Goal: Find contact information: Find contact information

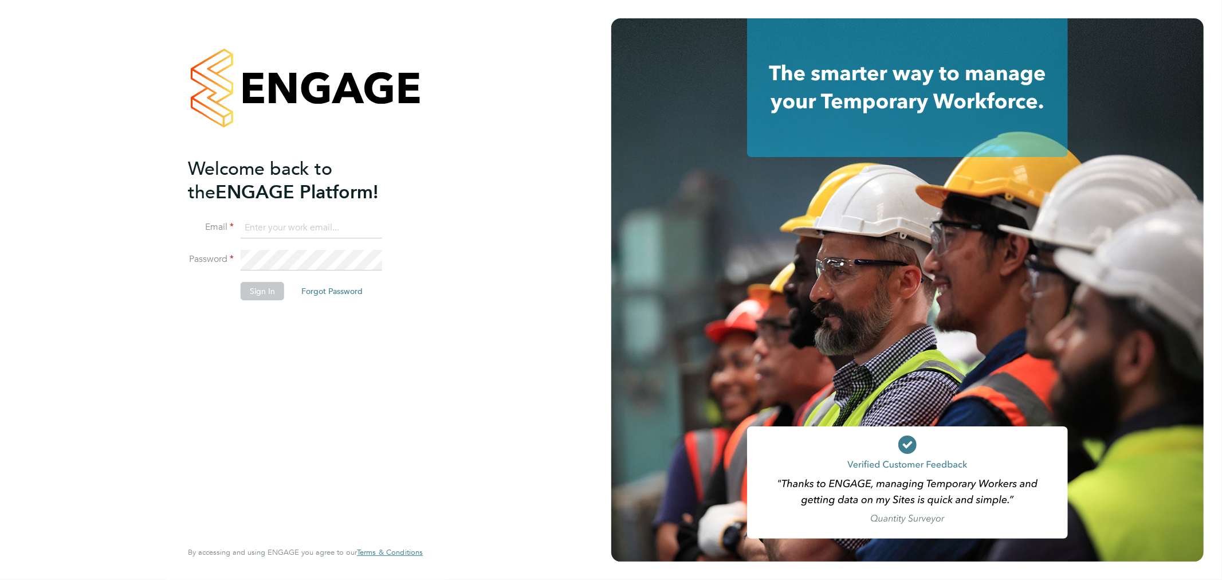
type input "info@cbwstaffingsolutions.com"
click at [265, 285] on button "Sign In" at bounding box center [263, 291] width 44 height 18
click at [265, 285] on div "Sorry, we are having problems connecting to our services." at bounding box center [305, 290] width 611 height 580
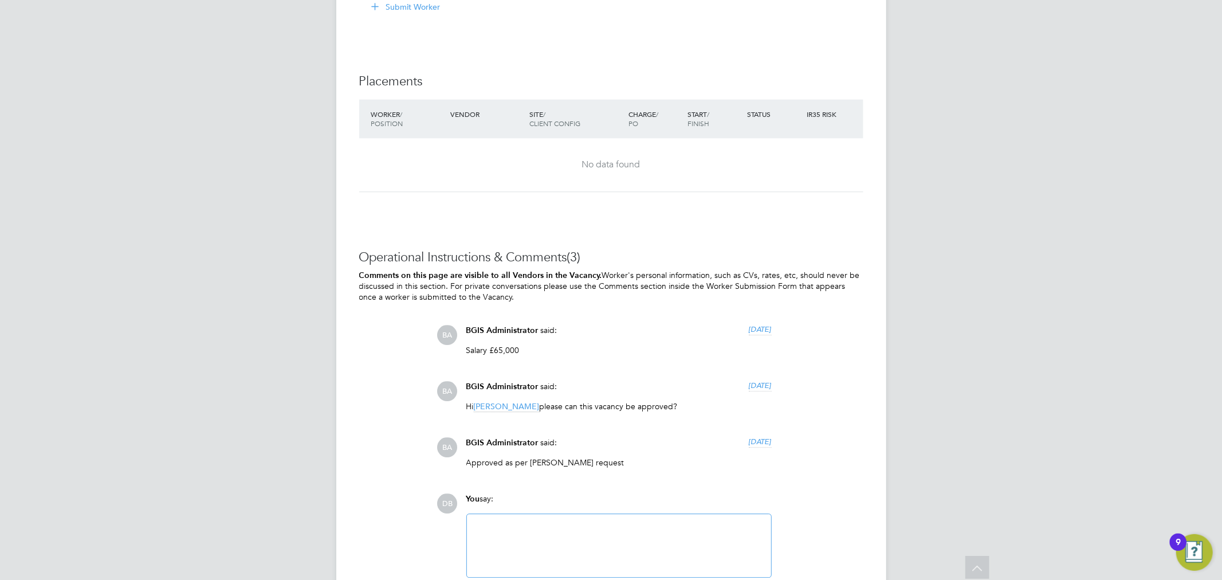
scroll to position [2599, 0]
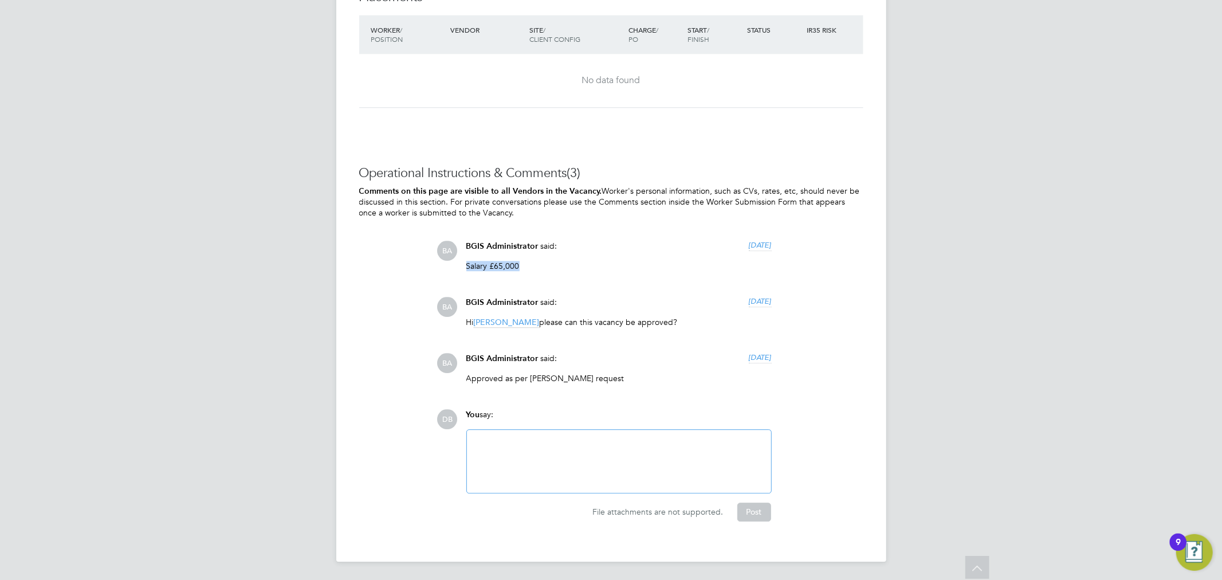
drag, startPoint x: 569, startPoint y: 262, endPoint x: 462, endPoint y: 266, distance: 107.2
click at [462, 266] on div "BGIS Administrator said: [DATE] Salary £65,000 Show more" at bounding box center [619, 260] width 317 height 39
click at [461, 266] on div "BGIS Administrator said: [DATE] Salary £65,000 Show more" at bounding box center [619, 260] width 317 height 39
drag, startPoint x: 461, startPoint y: 266, endPoint x: 727, endPoint y: 379, distance: 289.3
click at [727, 379] on div "BA BGIS Administrator said: [DATE] Salary £65,000 Show more BA BGIS Administrat…" at bounding box center [650, 317] width 426 height 152
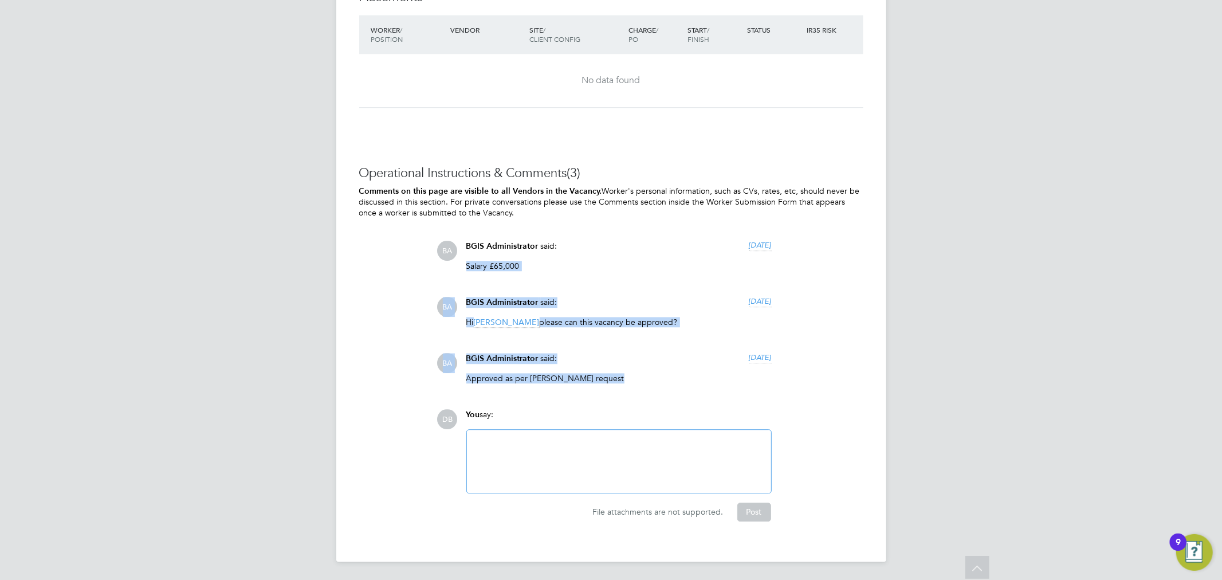
click at [727, 378] on p "Approved as per [PERSON_NAME] request" at bounding box center [618, 378] width 305 height 10
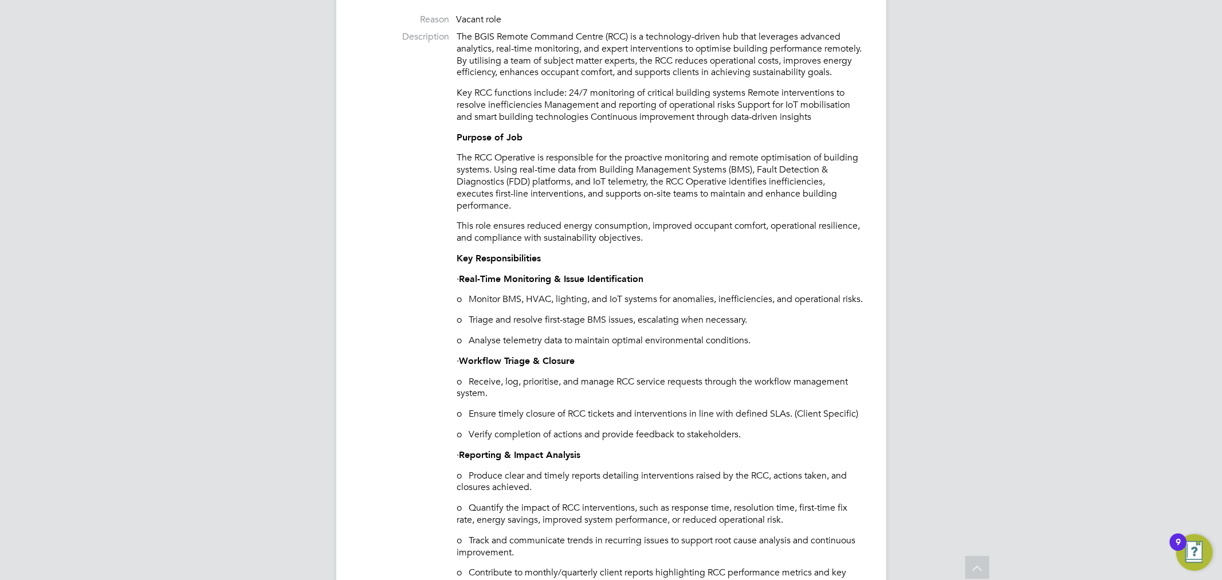
scroll to position [381, 0]
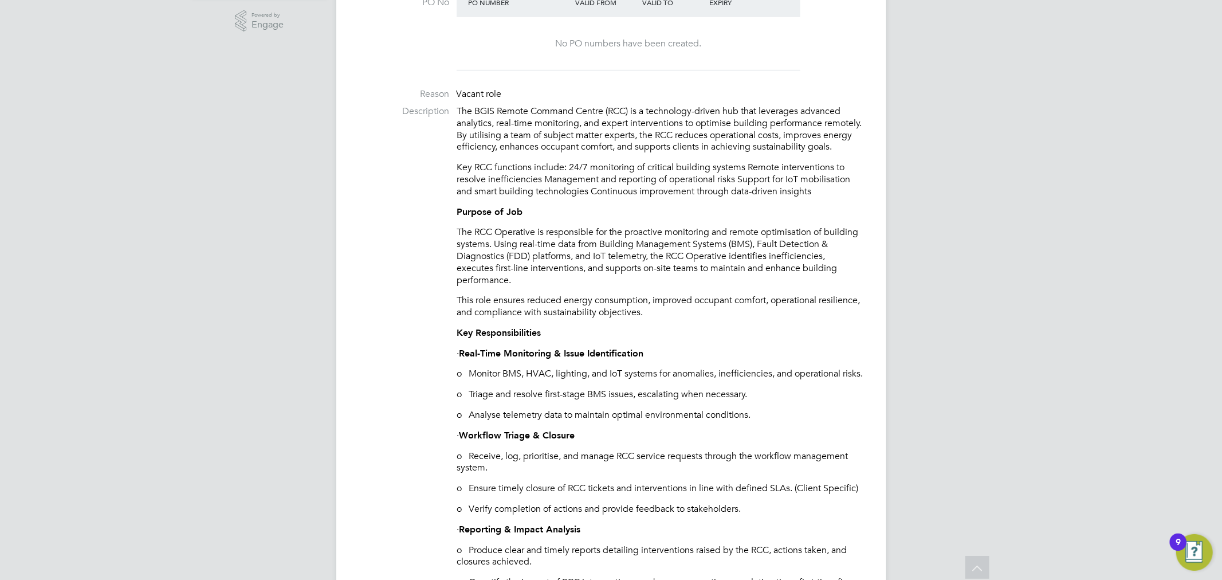
drag, startPoint x: 774, startPoint y: 367, endPoint x: 449, endPoint y: 113, distance: 412.5
copy div "The BGIS Remote Command Centre (RCC) is a technology-driven hub that leverages …"
click at [746, 150] on p "The BGIS Remote Command Centre (RCC) is a technology-driven hub that leverages …" at bounding box center [660, 129] width 406 height 48
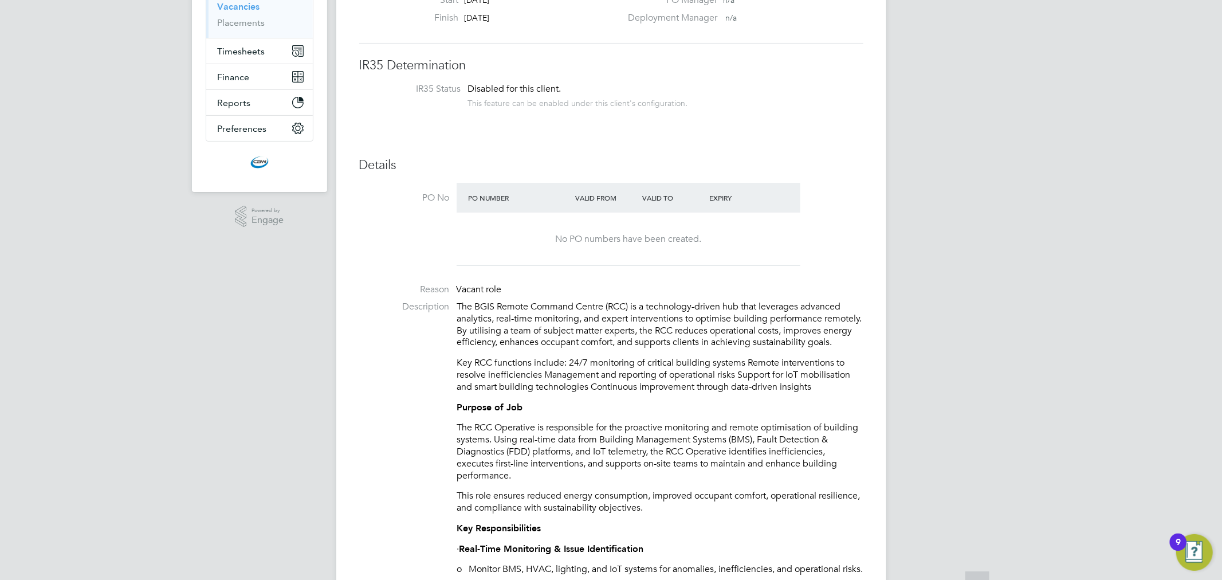
scroll to position [191, 0]
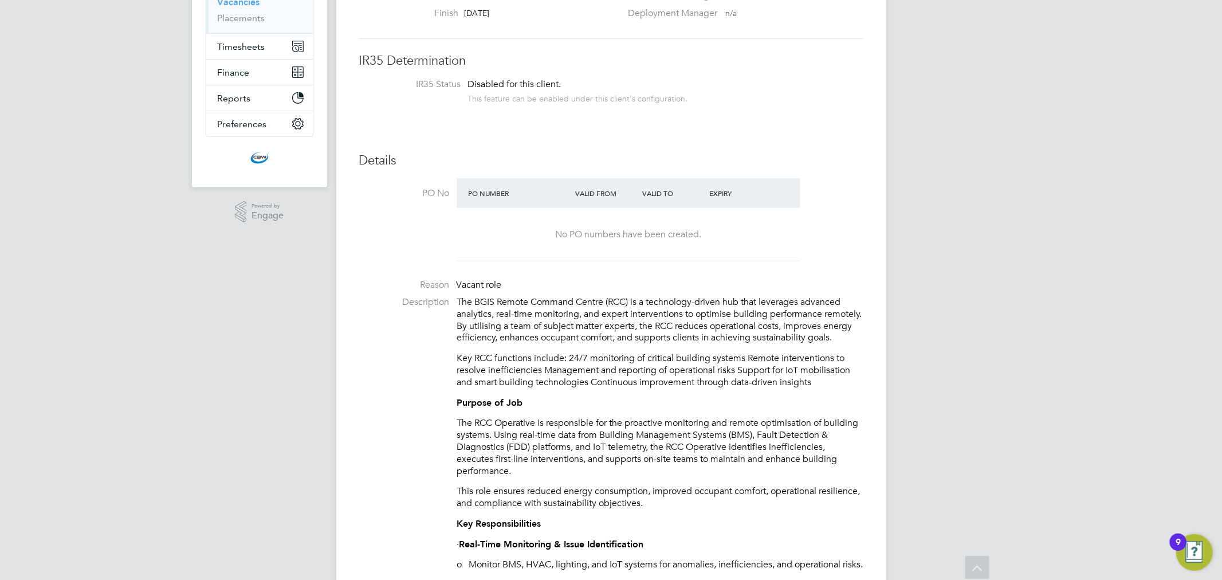
drag, startPoint x: 650, startPoint y: 327, endPoint x: 533, endPoint y: 335, distance: 117.7
click at [533, 335] on p "The BGIS Remote Command Centre (RCC) is a technology-driven hub that leverages …" at bounding box center [660, 320] width 406 height 48
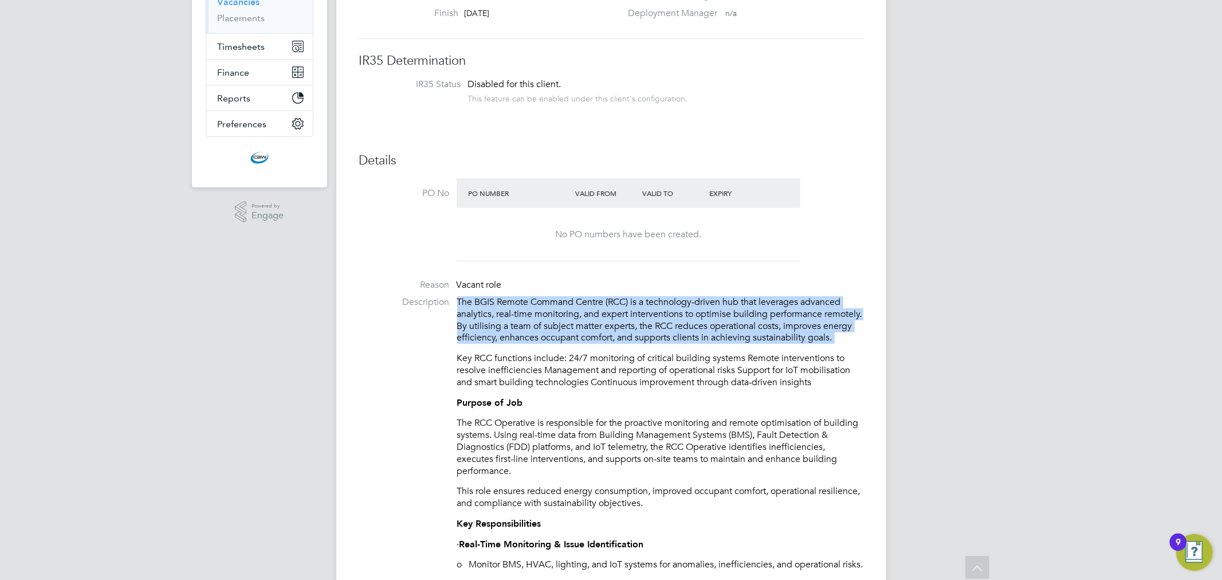
click at [533, 335] on p "The BGIS Remote Command Centre (RCC) is a technology-driven hub that leverages …" at bounding box center [660, 320] width 406 height 48
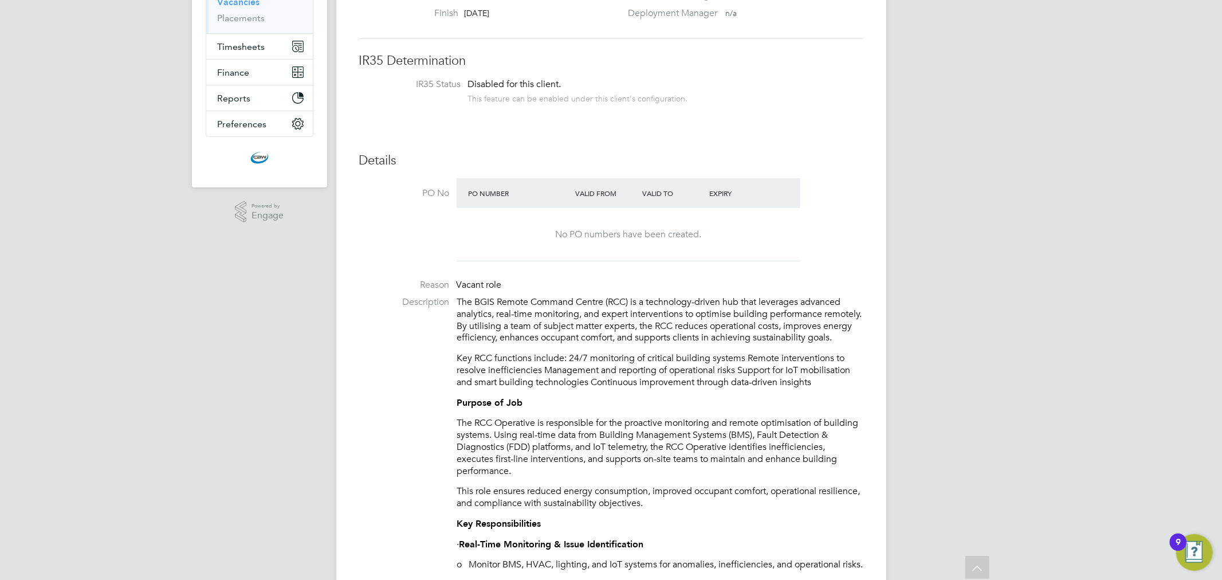
click at [529, 368] on p "Key RCC functions include: 24/7 monitoring of critical building systems Remote …" at bounding box center [660, 370] width 406 height 36
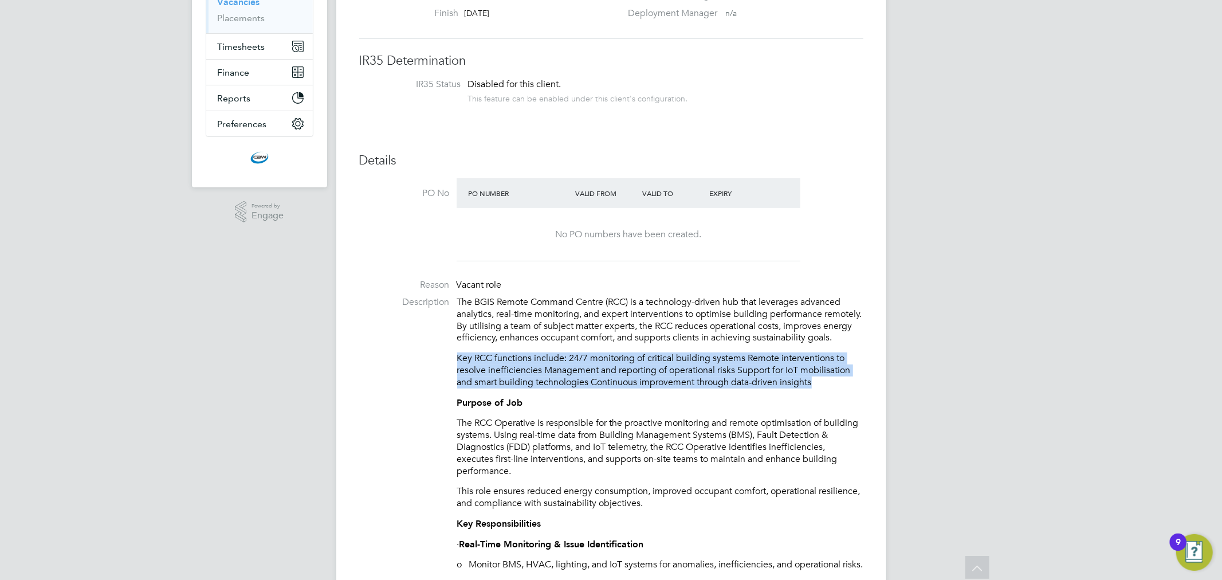
click at [529, 368] on p "Key RCC functions include: 24/7 monitoring of critical building systems Remote …" at bounding box center [660, 370] width 406 height 36
click at [546, 388] on p "Key RCC functions include: 24/7 monitoring of critical building systems Remote …" at bounding box center [660, 370] width 406 height 36
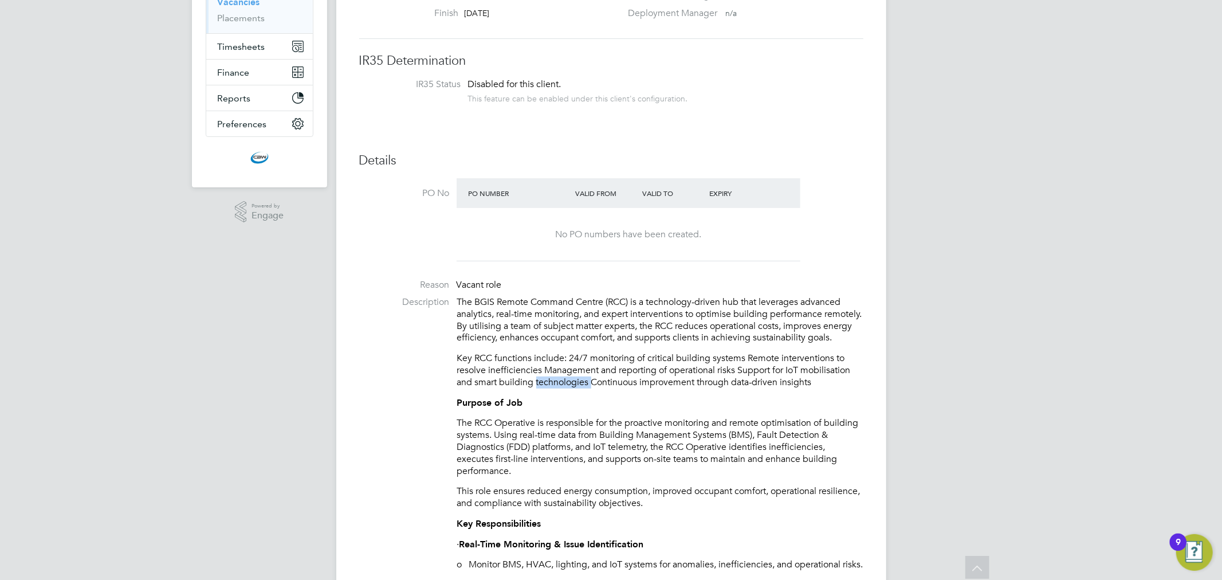
click at [546, 388] on p "Key RCC functions include: 24/7 monitoring of critical building systems Remote …" at bounding box center [660, 370] width 406 height 36
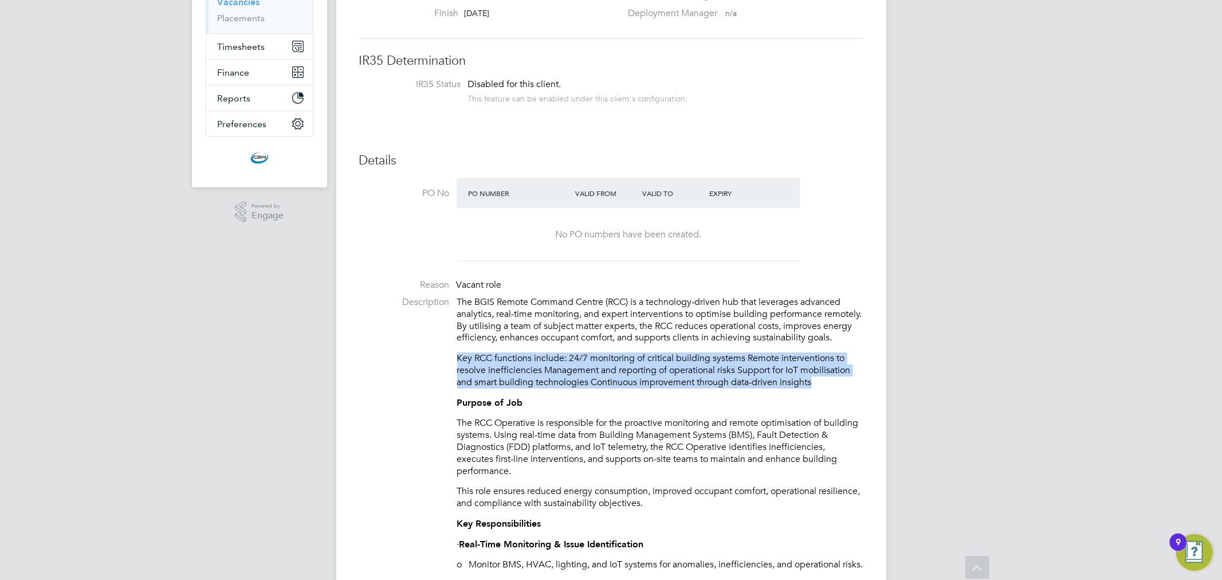
click at [546, 388] on p "Key RCC functions include: 24/7 monitoring of critical building systems Remote …" at bounding box center [660, 370] width 406 height 36
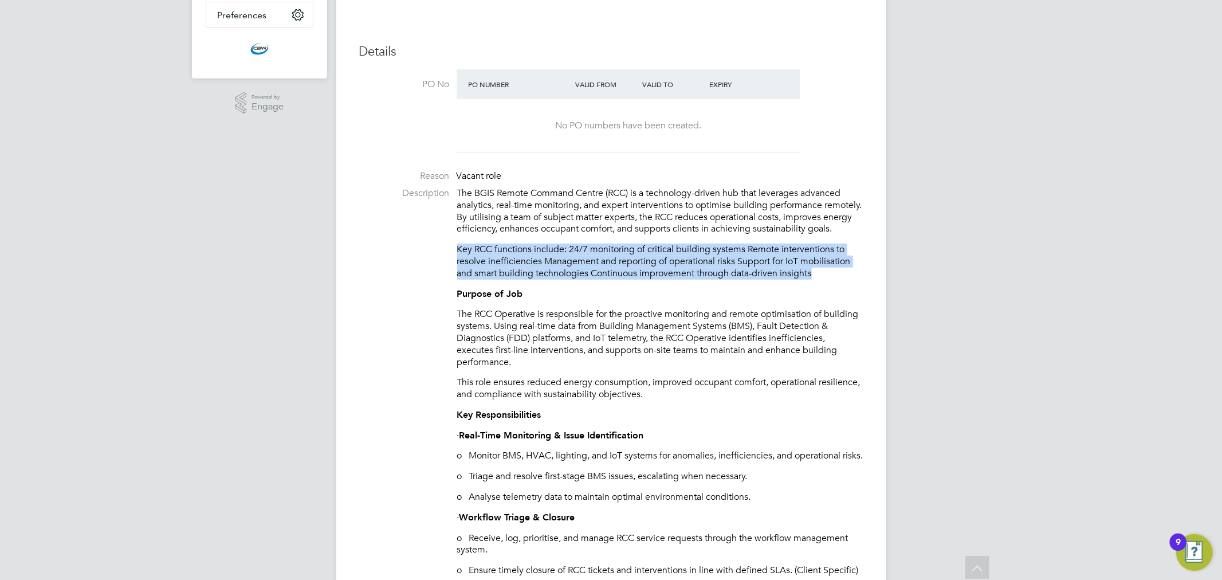
scroll to position [445, 0]
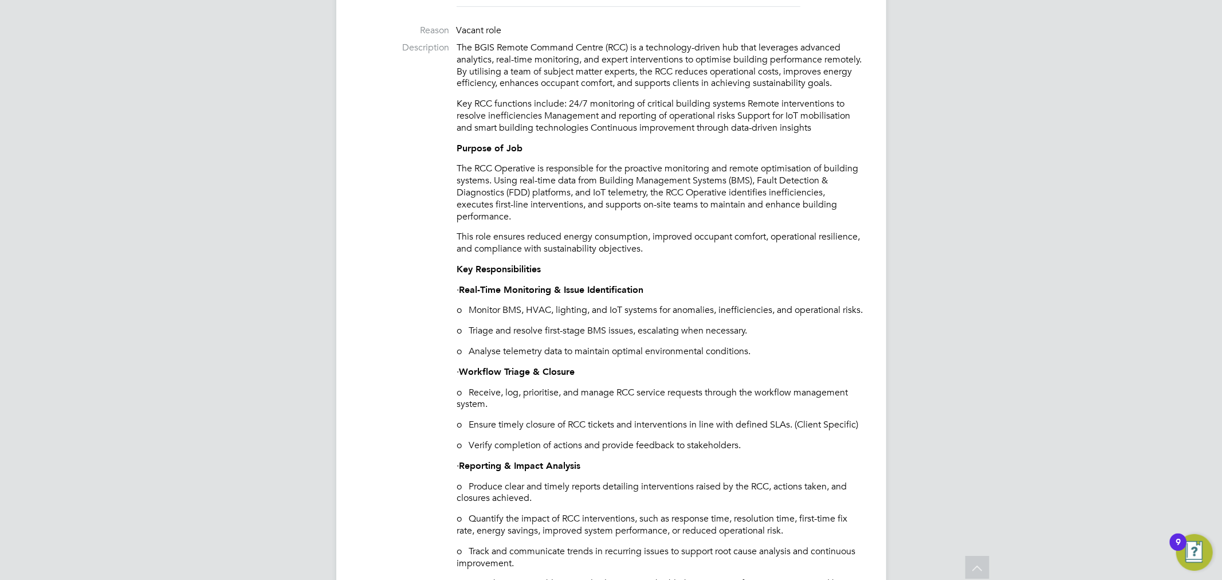
click at [550, 255] on p "This role ensures reduced energy consumption, improved occupant comfort, operat…" at bounding box center [660, 243] width 406 height 24
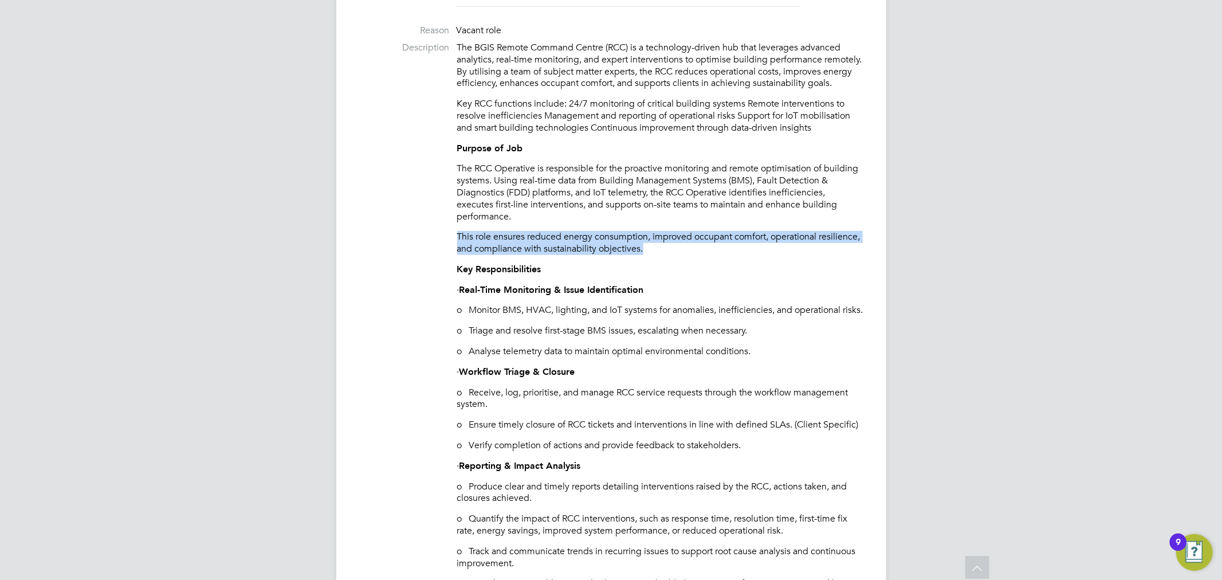
click at [550, 255] on p "This role ensures reduced energy consumption, improved occupant comfort, operat…" at bounding box center [660, 243] width 406 height 24
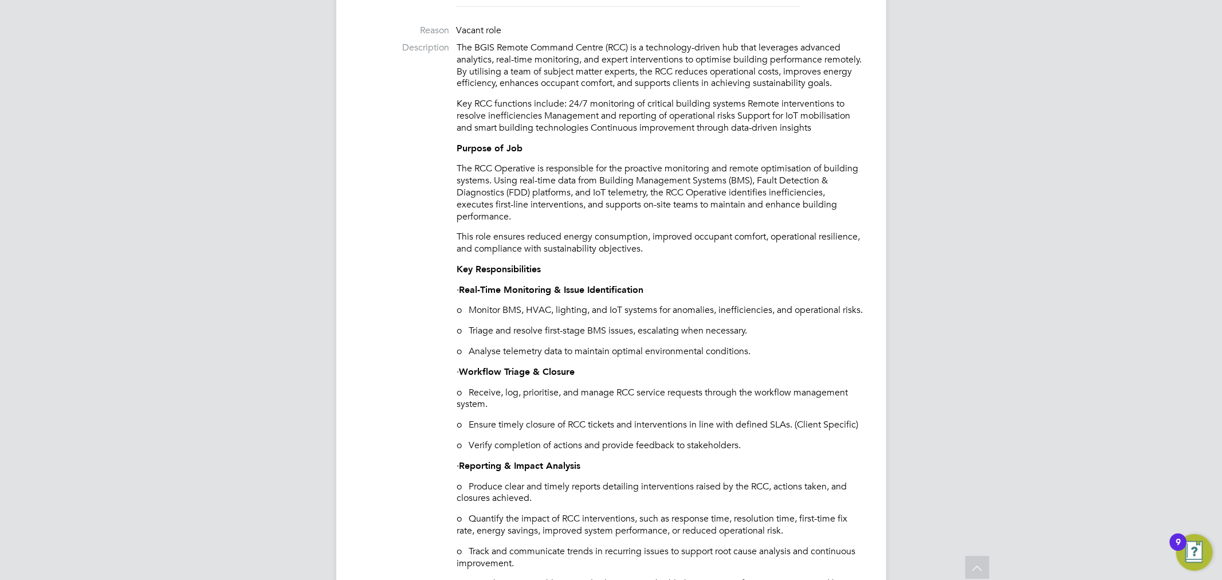
click at [575, 221] on p "The RCC Operative is responsible for the proactive monitoring and remote optimi…" at bounding box center [660, 193] width 406 height 60
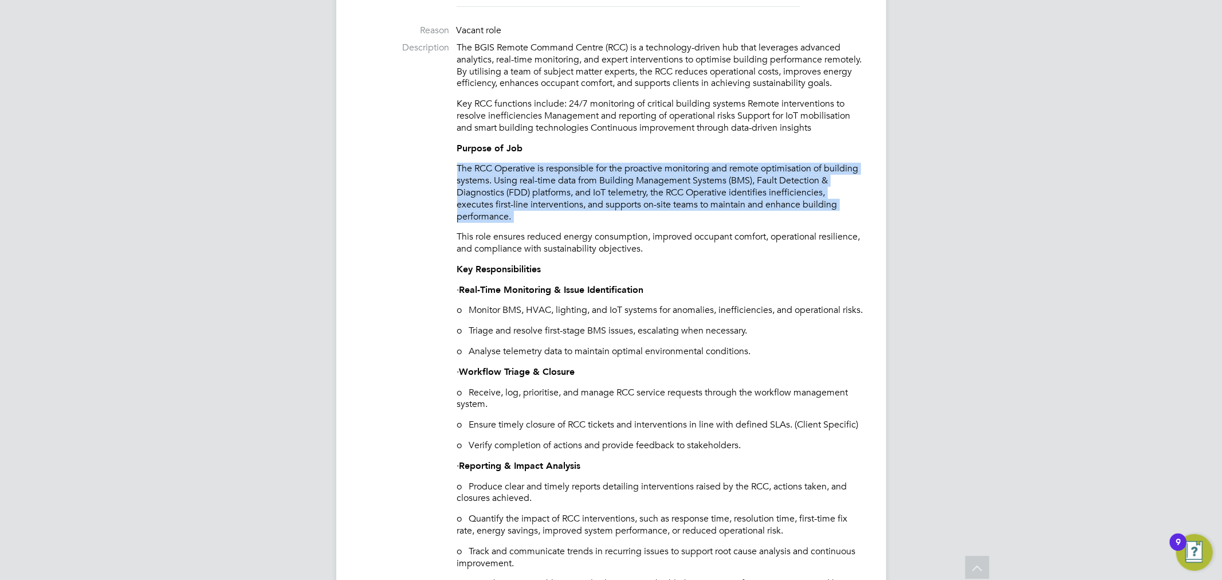
click at [575, 221] on p "The RCC Operative is responsible for the proactive monitoring and remote optimi…" at bounding box center [660, 193] width 406 height 60
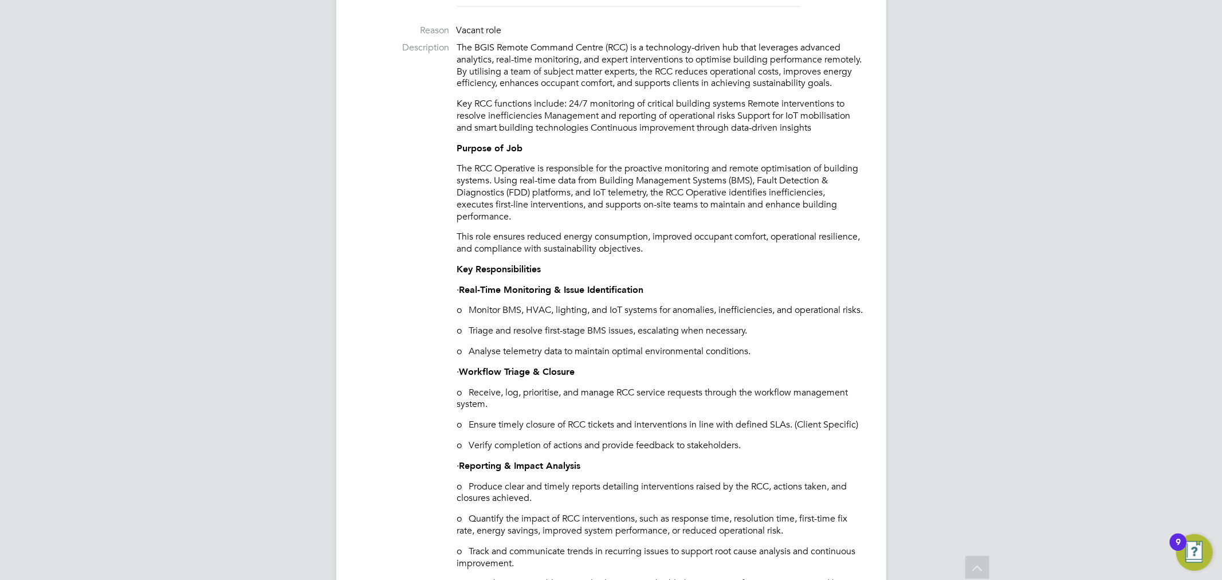
click at [581, 248] on p "This role ensures reduced energy consumption, improved occupant comfort, operat…" at bounding box center [660, 243] width 406 height 24
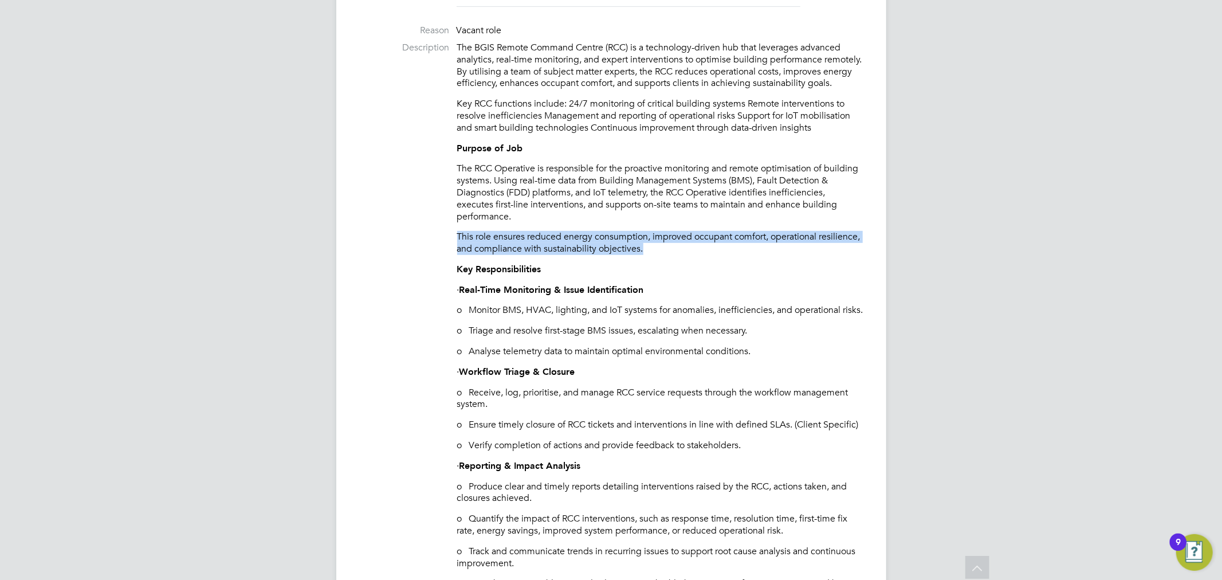
click at [581, 248] on p "This role ensures reduced energy consumption, improved occupant comfort, operat…" at bounding box center [660, 243] width 406 height 24
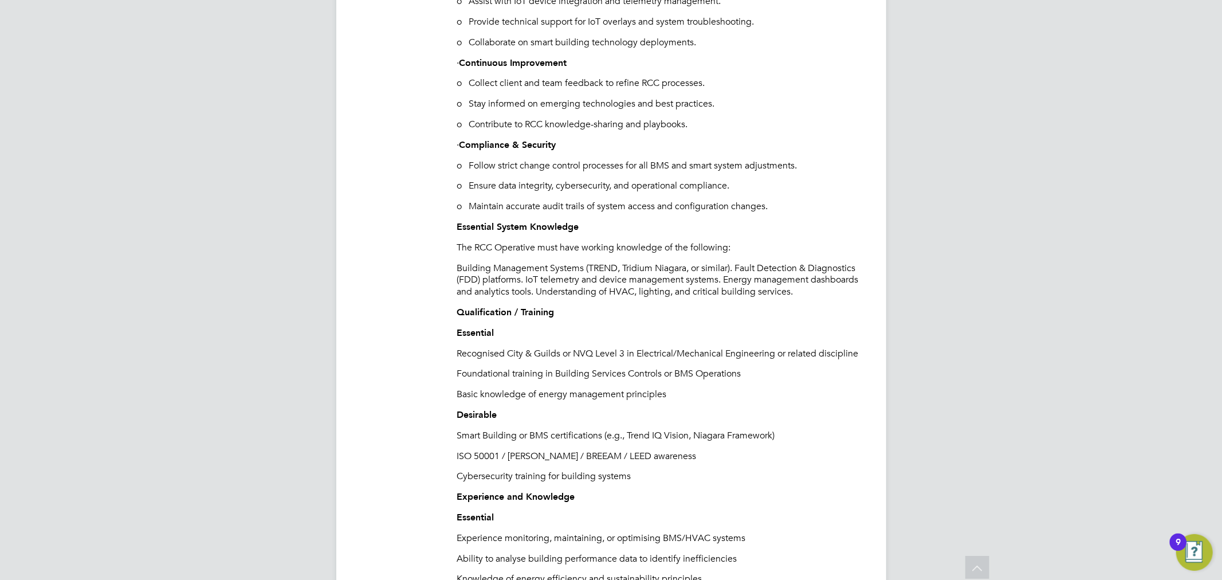
scroll to position [1336, 0]
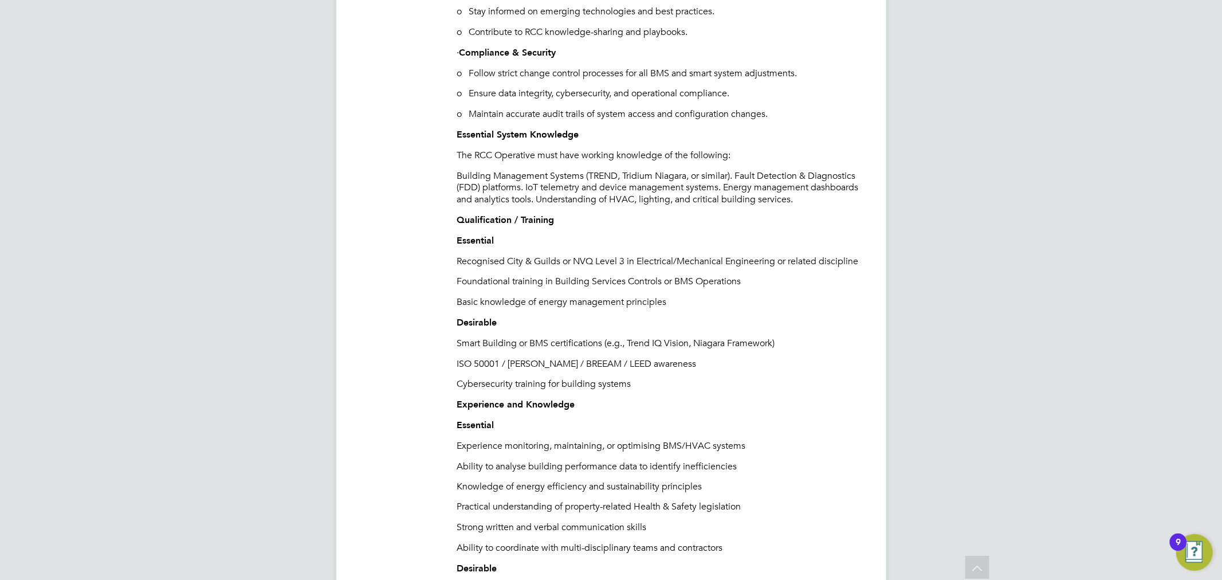
click at [623, 206] on p "Building Management Systems (TREND, Tridium Niagara, or similar). Fault Detecti…" at bounding box center [660, 188] width 406 height 36
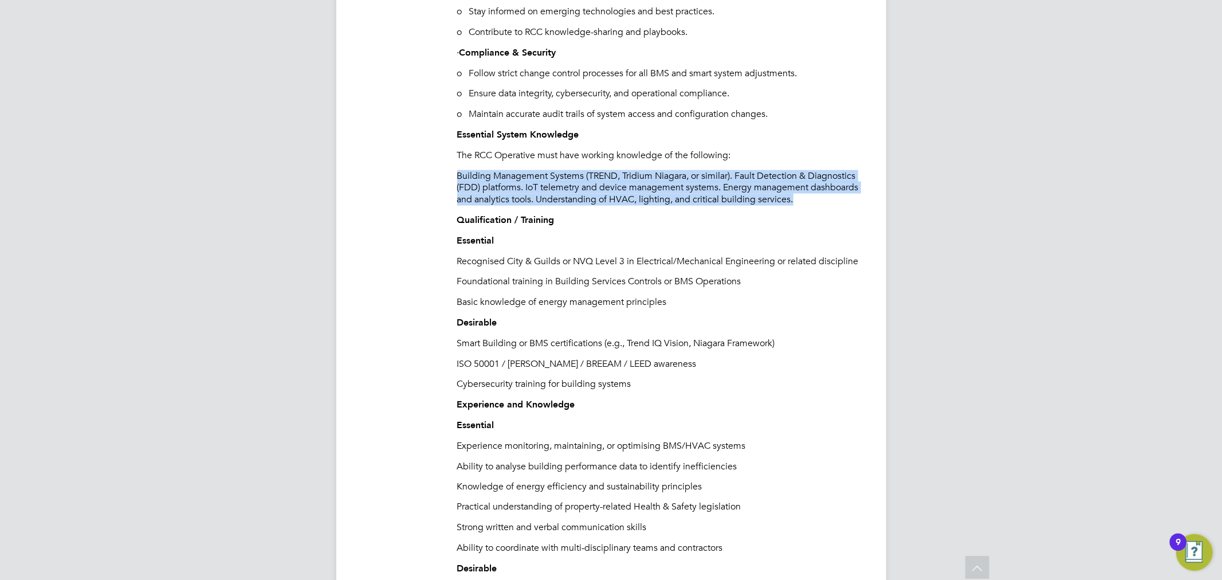
click at [623, 206] on p "Building Management Systems (TREND, Tridium Niagara, or similar). Fault Detecti…" at bounding box center [660, 188] width 406 height 36
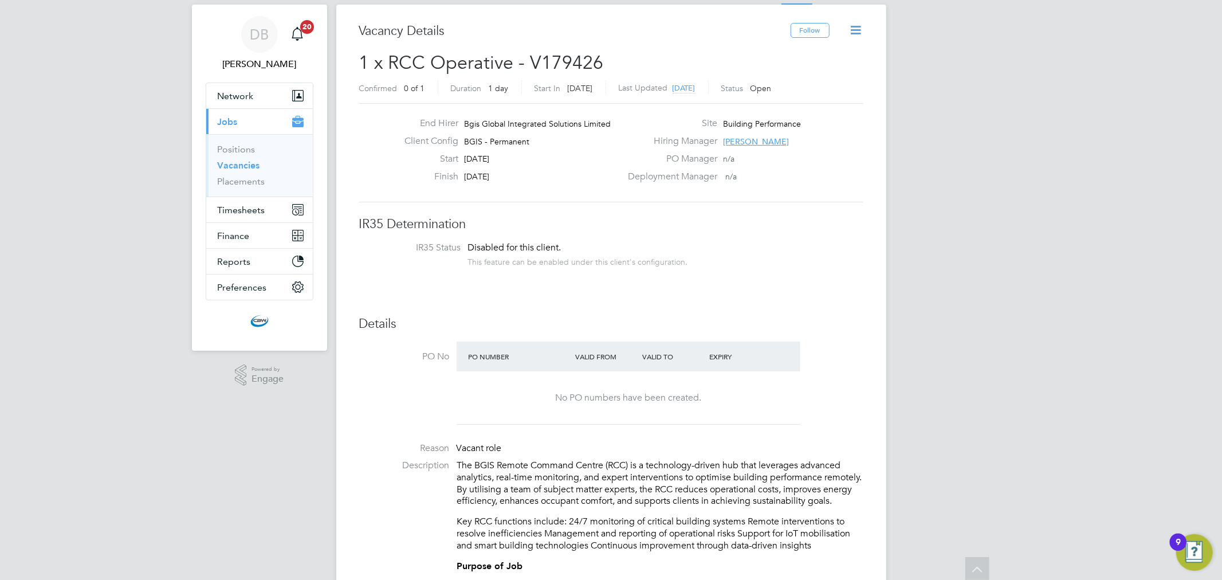
scroll to position [0, 0]
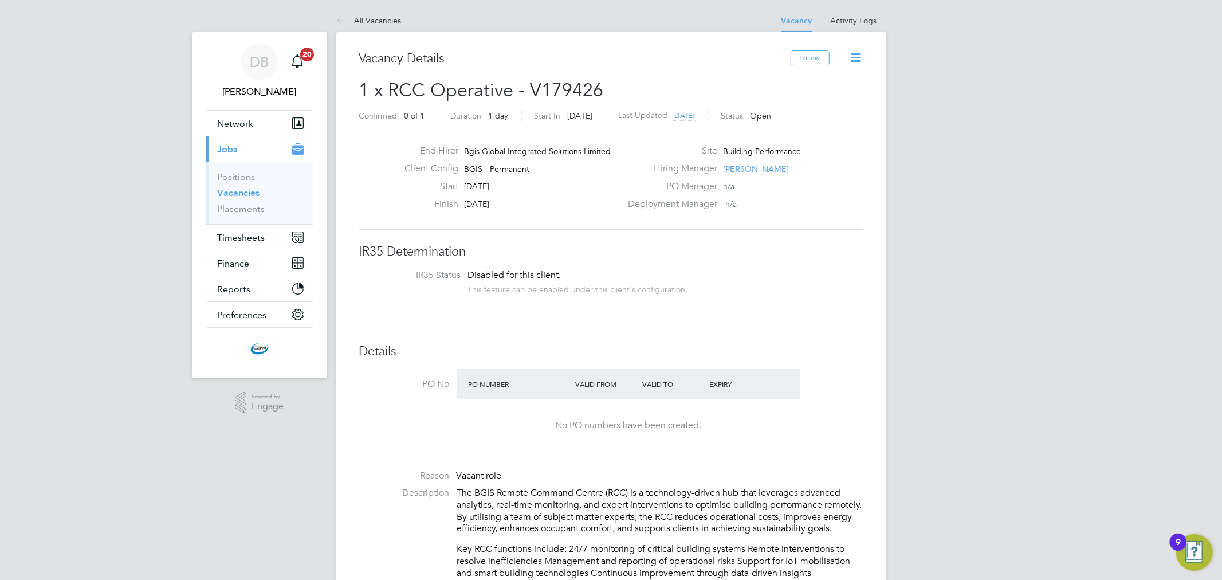
click at [752, 165] on span "[PERSON_NAME]" at bounding box center [756, 169] width 66 height 10
click at [507, 292] on div "This feature can be enabled under this client's configuration." at bounding box center [578, 287] width 220 height 13
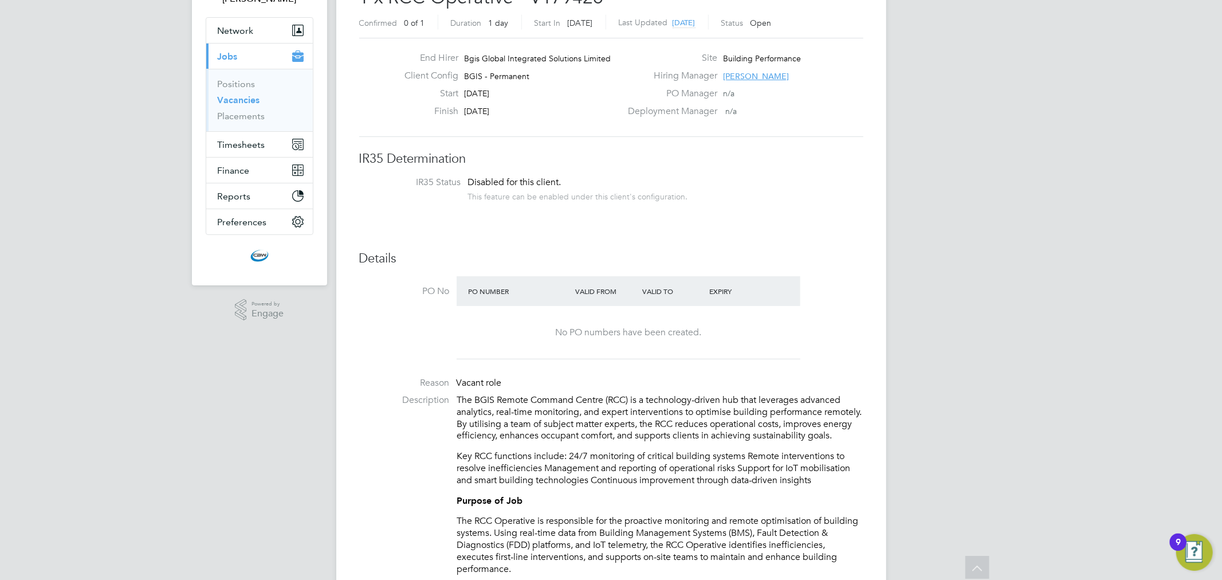
scroll to position [0, 0]
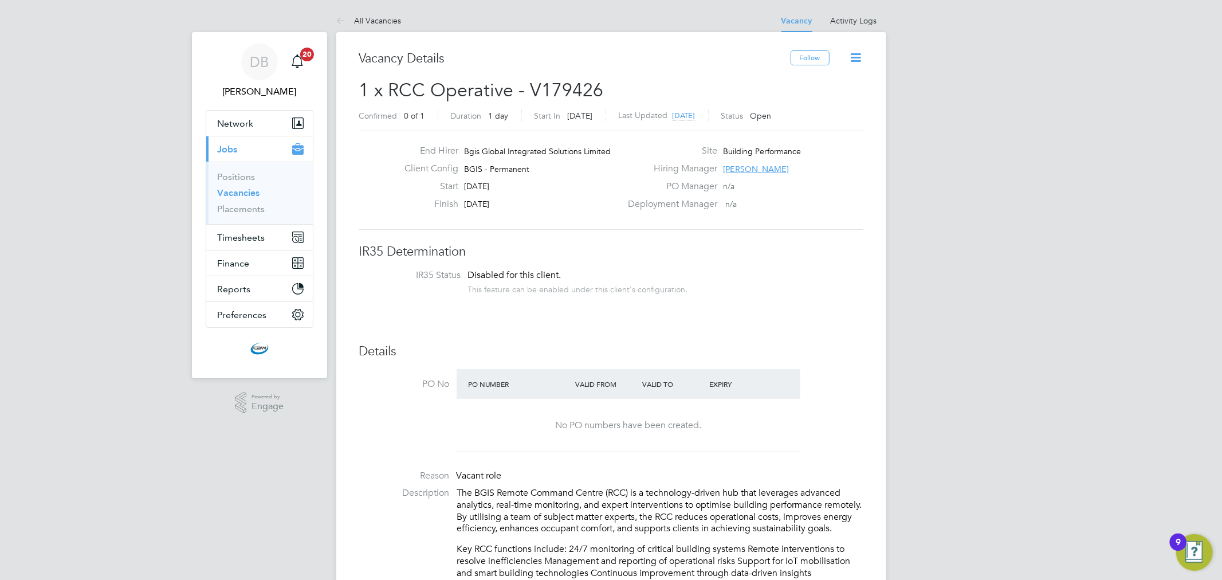
click at [773, 167] on div "Hiring Manager [PERSON_NAME]" at bounding box center [744, 172] width 246 height 18
click at [769, 170] on span "[PERSON_NAME]" at bounding box center [756, 169] width 66 height 10
click at [799, 234] on span "[PERSON_NAME][EMAIL_ADDRESS][PERSON_NAME][DOMAIN_NAME]" at bounding box center [832, 245] width 120 height 29
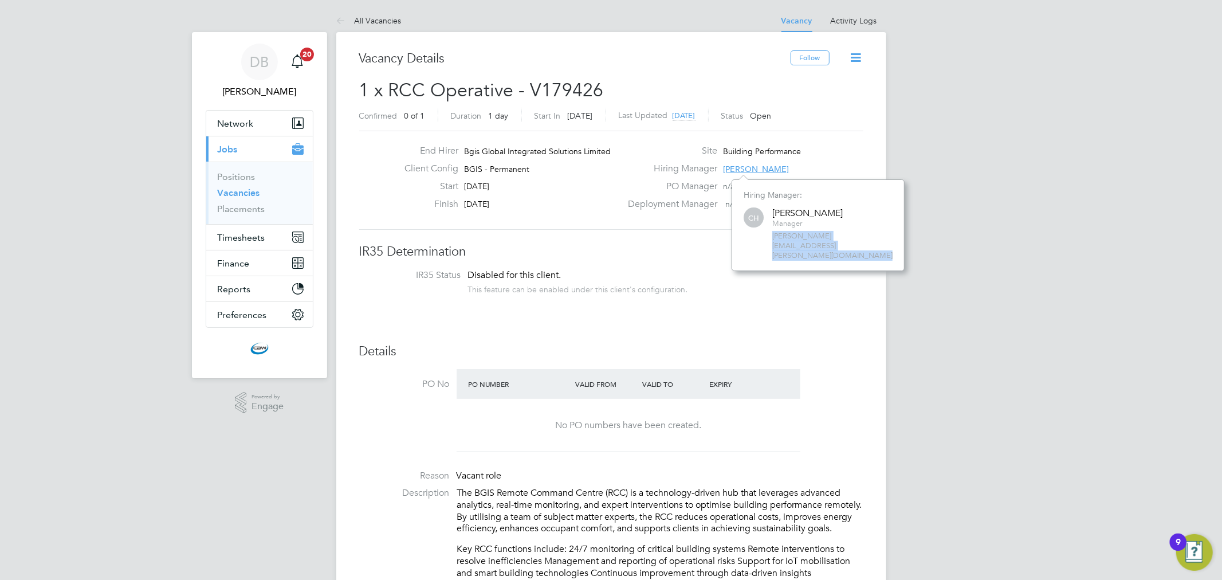
click at [799, 234] on span "[PERSON_NAME][EMAIL_ADDRESS][PERSON_NAME][DOMAIN_NAME]" at bounding box center [832, 245] width 120 height 29
copy div "[PERSON_NAME][EMAIL_ADDRESS][PERSON_NAME][DOMAIN_NAME]"
